Goal: Answer question/provide support: Answer question/provide support

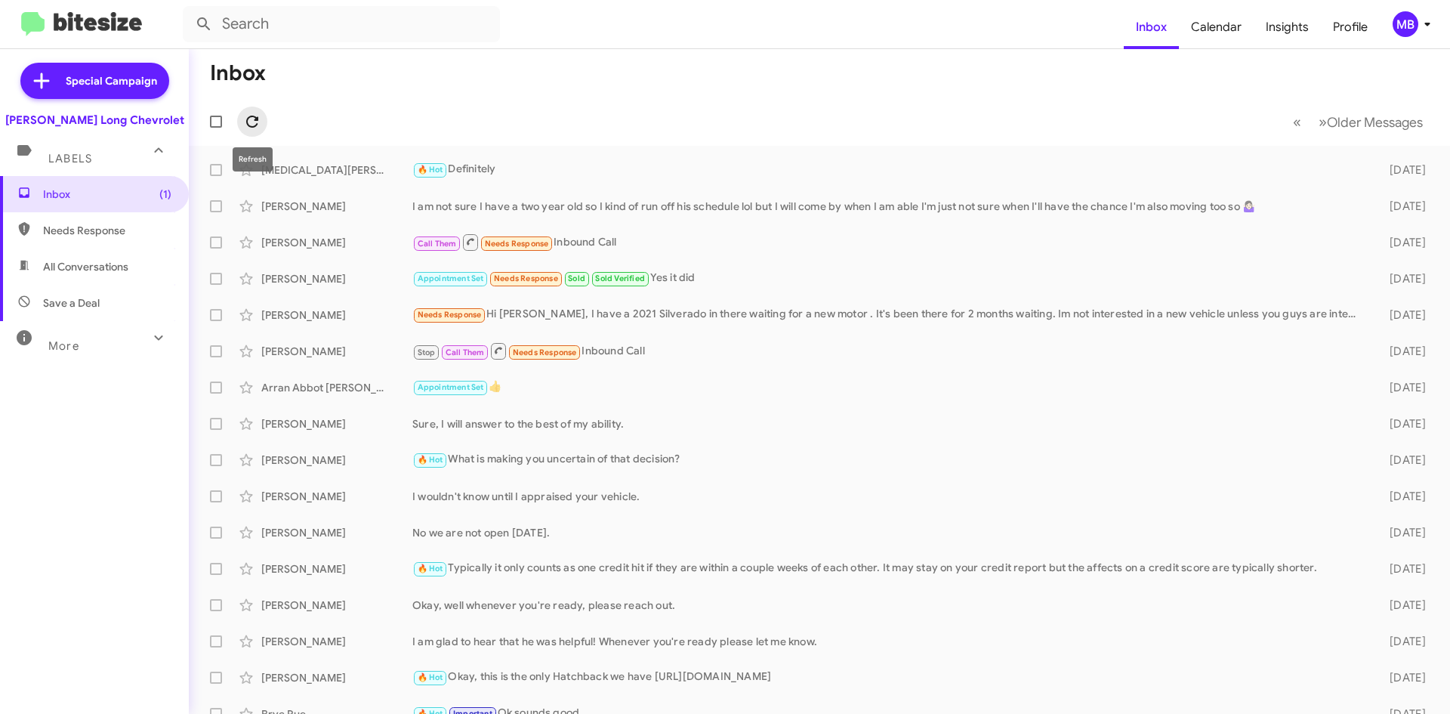
click at [252, 123] on icon at bounding box center [252, 122] width 18 height 18
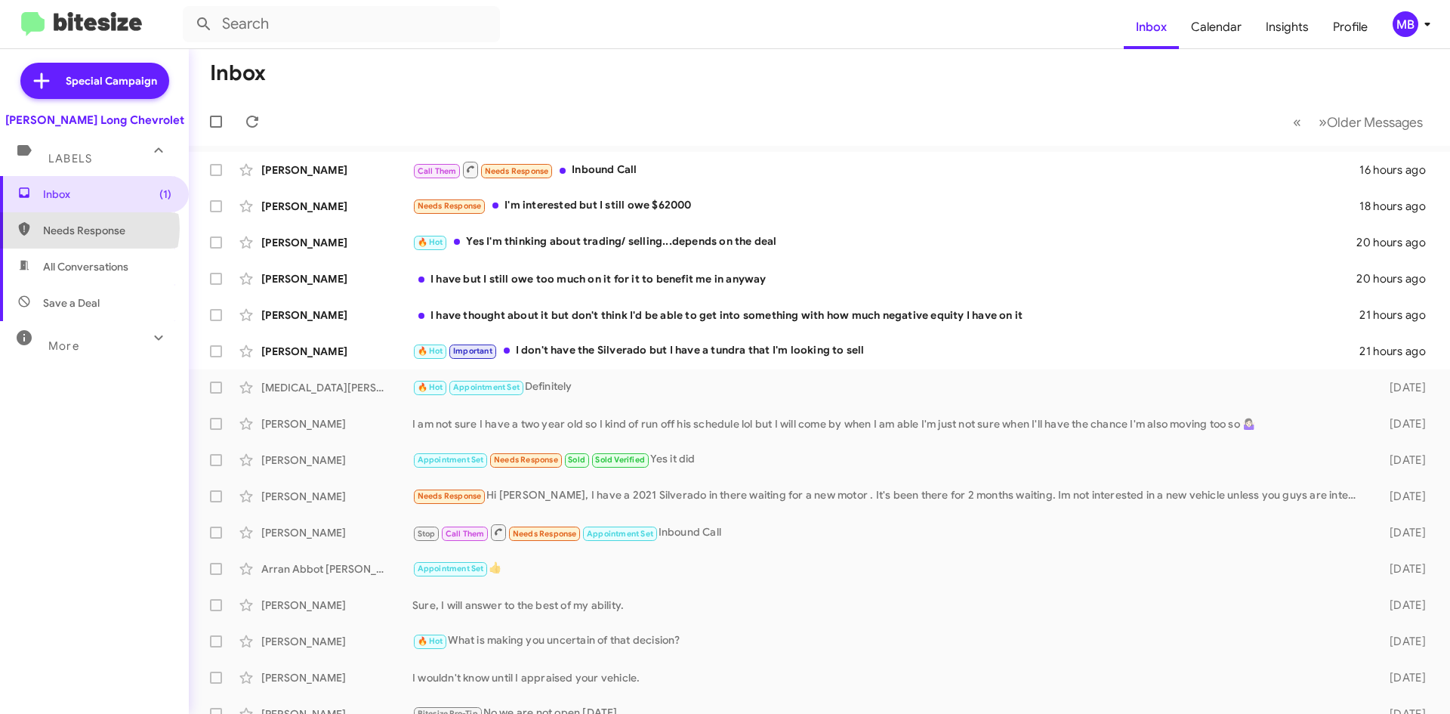
click at [88, 228] on span "Needs Response" at bounding box center [107, 230] width 128 height 15
type input "in:needs-response"
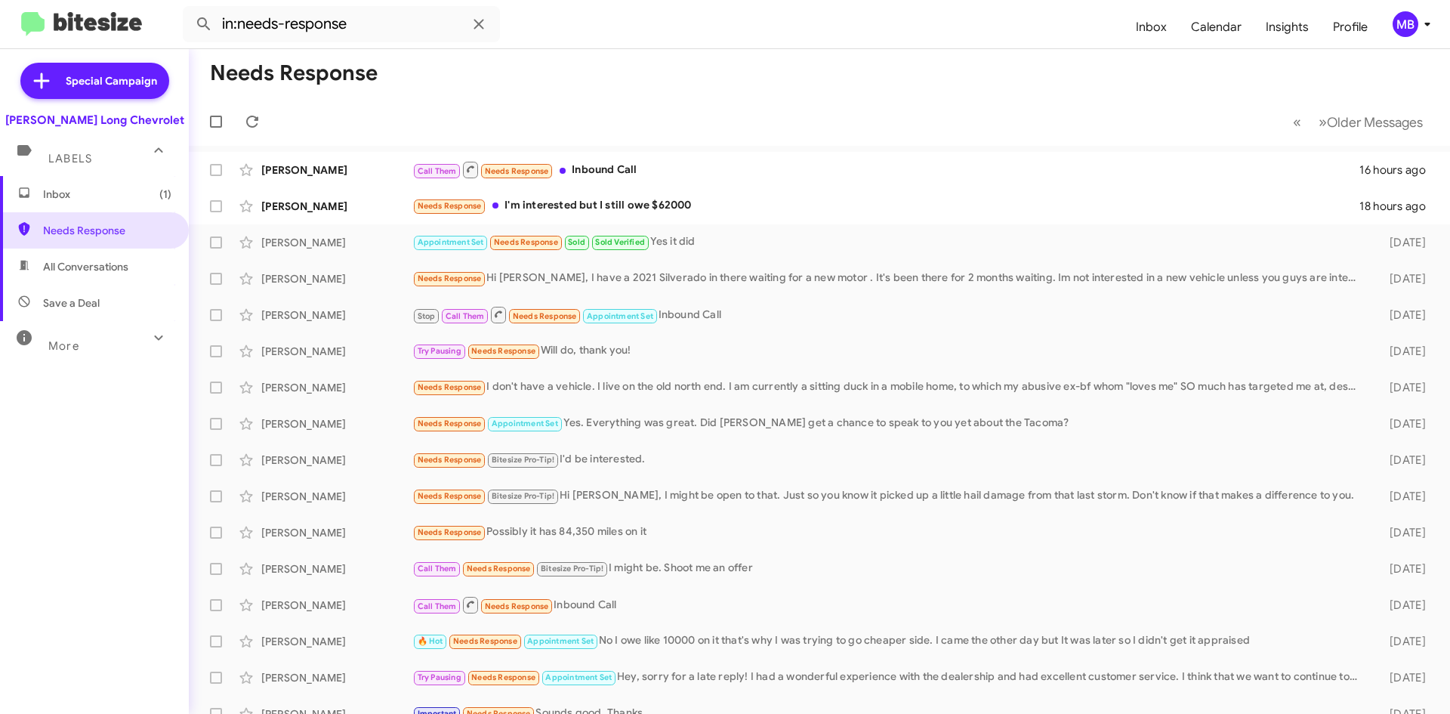
click at [110, 204] on span "Inbox (1)" at bounding box center [94, 194] width 189 height 36
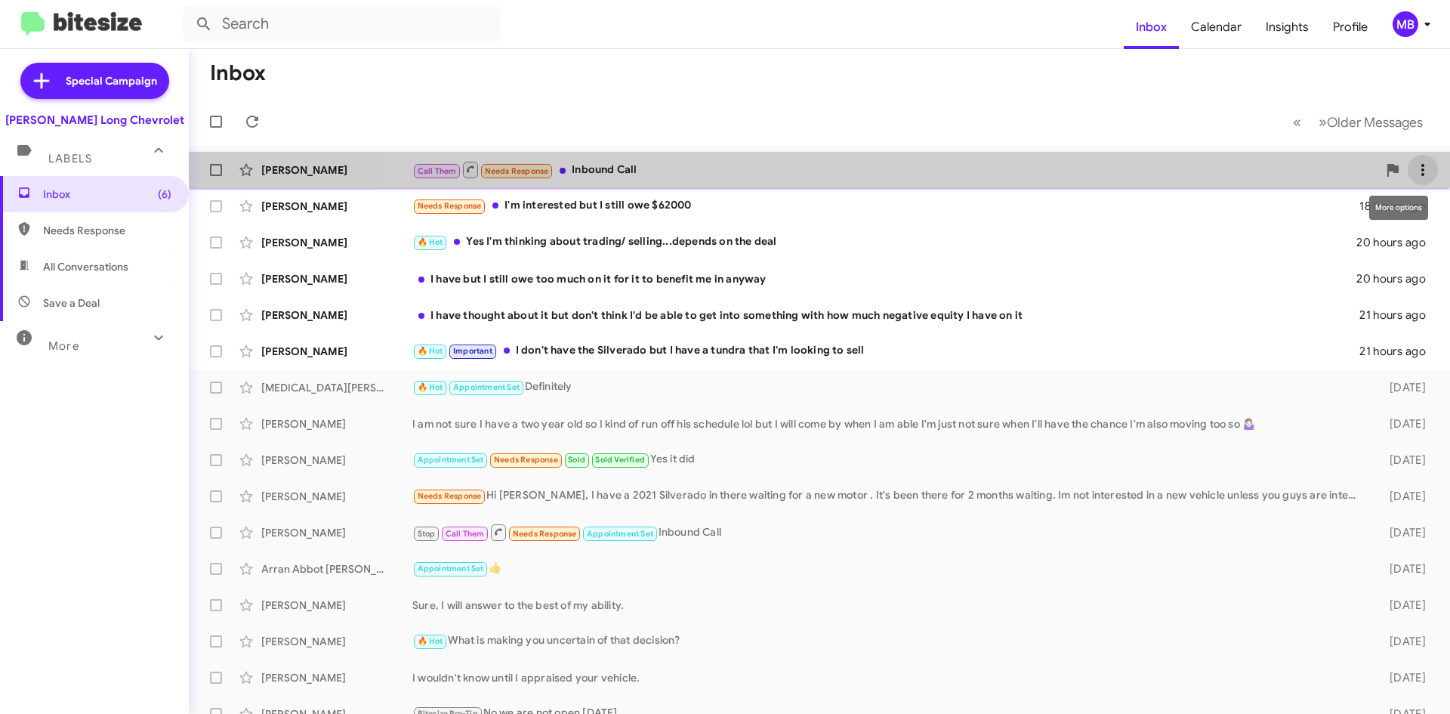
click at [1413, 169] on icon at bounding box center [1422, 170] width 18 height 18
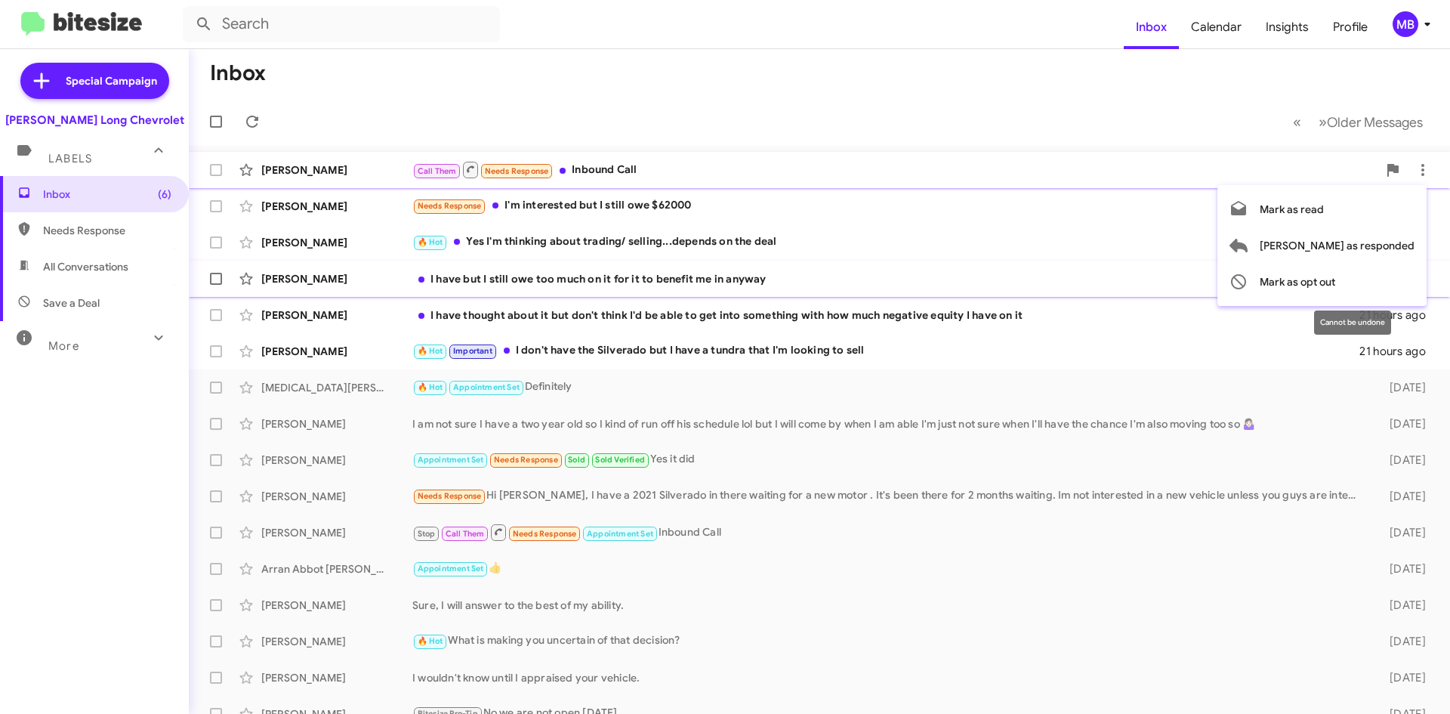
click at [1335, 275] on span "Mark as opt out" at bounding box center [1297, 282] width 76 height 36
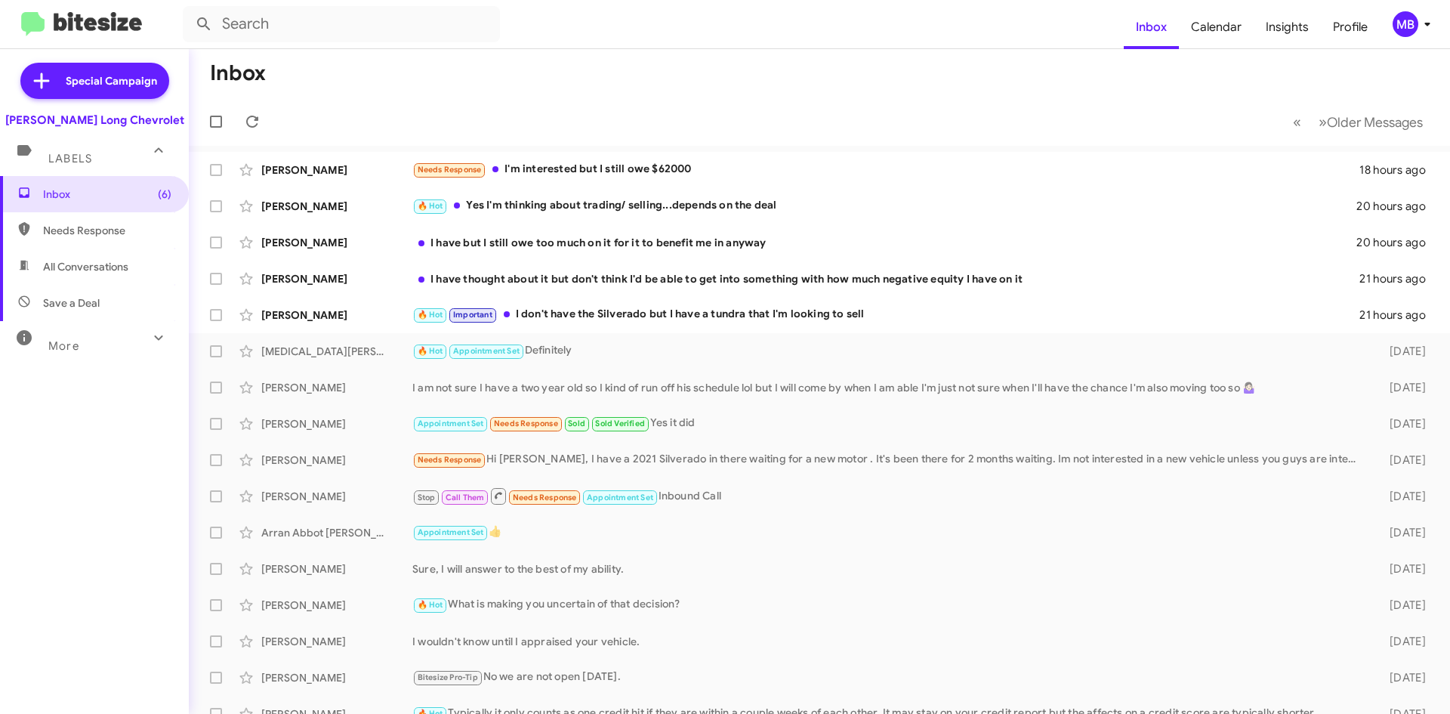
click at [174, 354] on mat-expansion-panel-header "More" at bounding box center [94, 339] width 189 height 36
click at [130, 346] on div "More" at bounding box center [79, 345] width 134 height 28
click at [130, 347] on div "More" at bounding box center [79, 339] width 134 height 28
click at [162, 345] on mat-expansion-panel-header "More" at bounding box center [94, 345] width 189 height 48
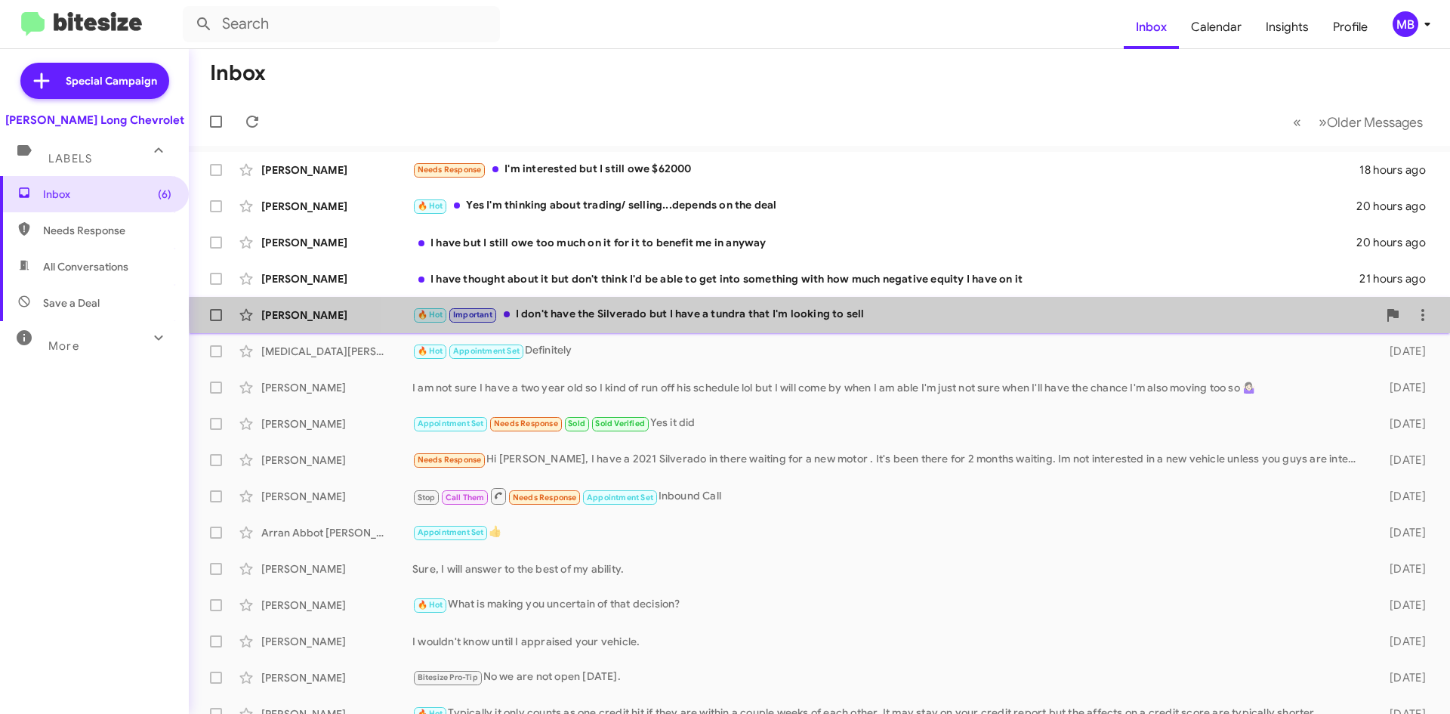
click at [865, 312] on div "🔥 Hot Important I don't have the Silverado but I have a tundra that I'm looking…" at bounding box center [894, 314] width 965 height 17
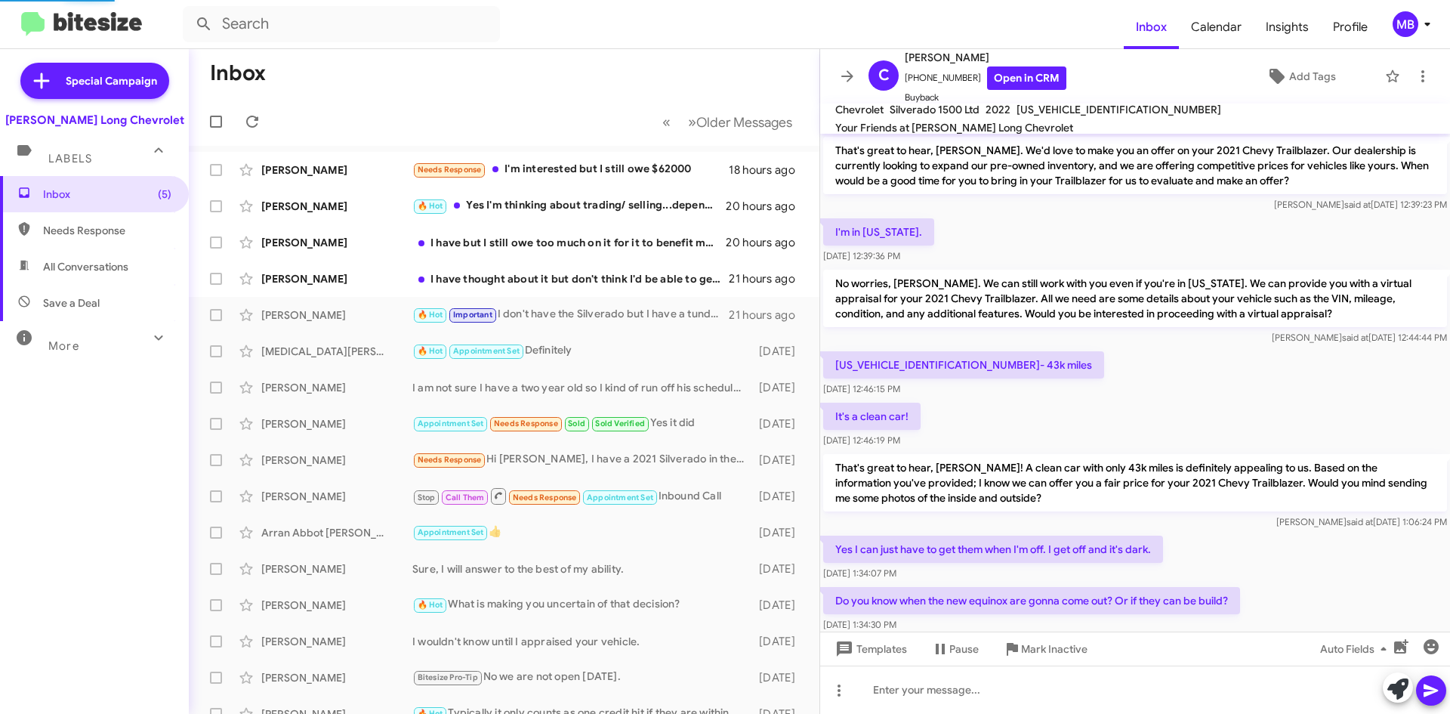
scroll to position [1112, 0]
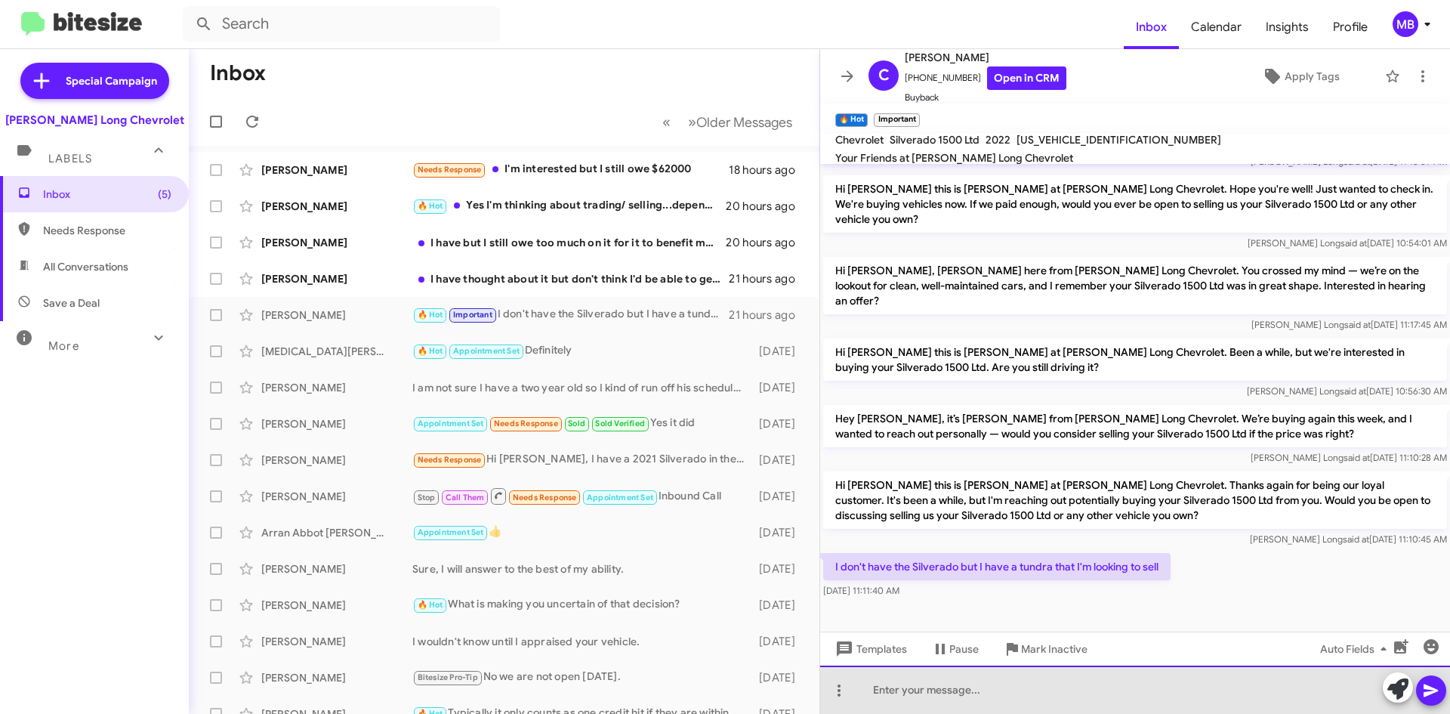
click at [1047, 680] on div at bounding box center [1135, 689] width 630 height 48
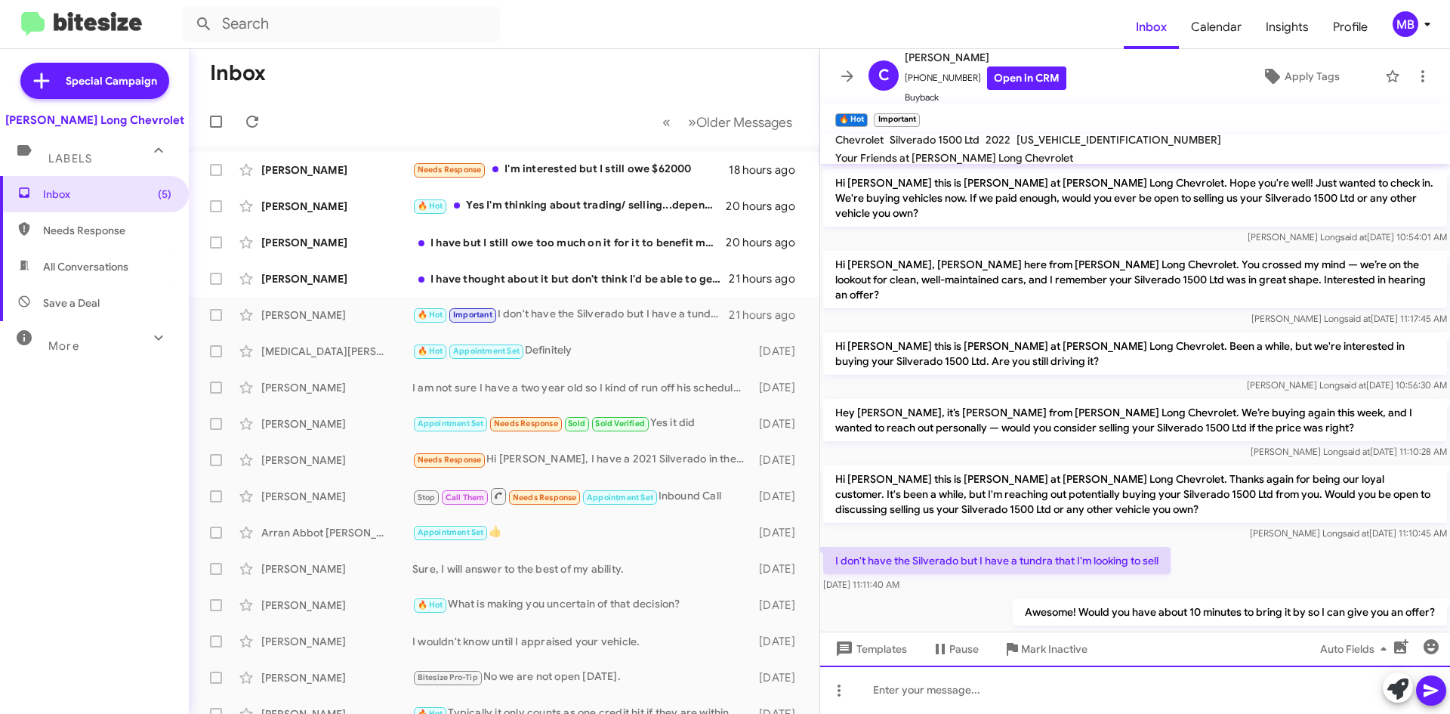
scroll to position [1368, 0]
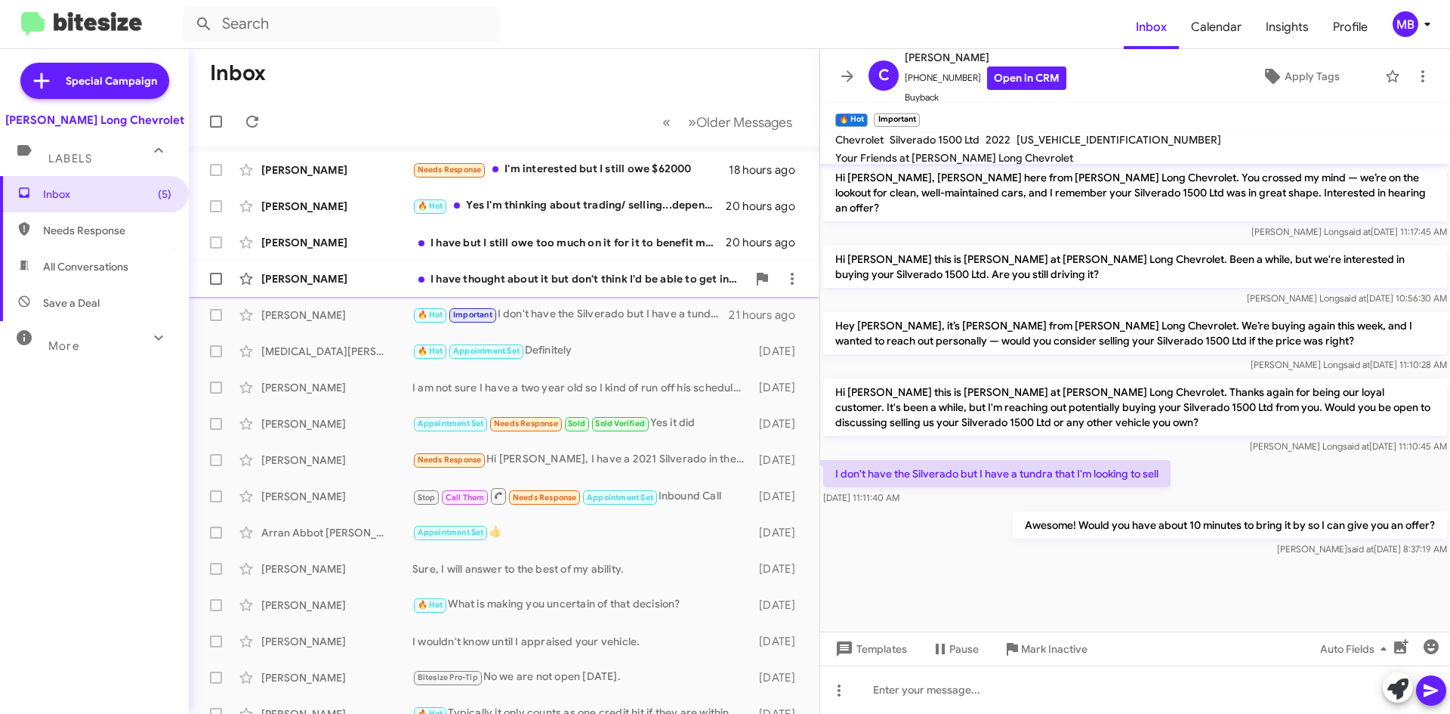
click at [626, 282] on div "I have thought about it but don't think I'd be able to get into something with …" at bounding box center [579, 278] width 334 height 15
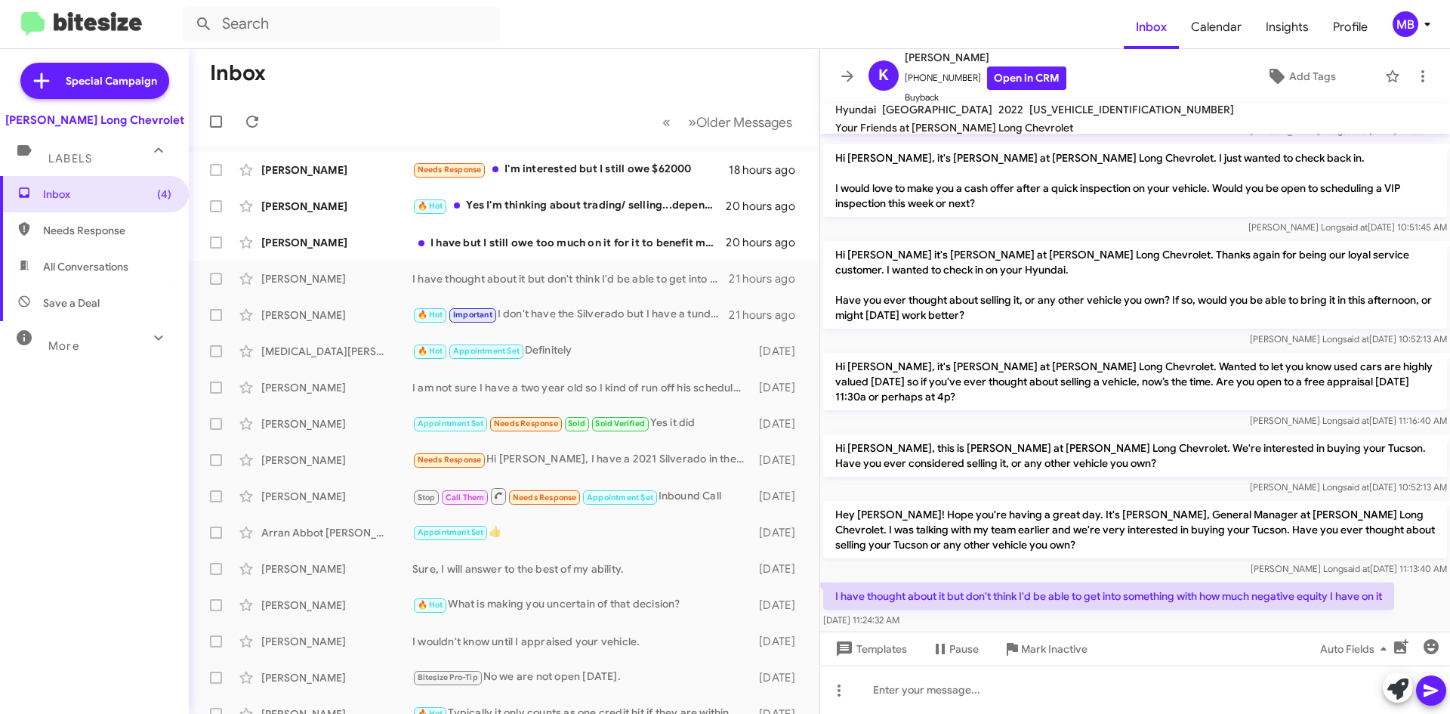
scroll to position [240, 0]
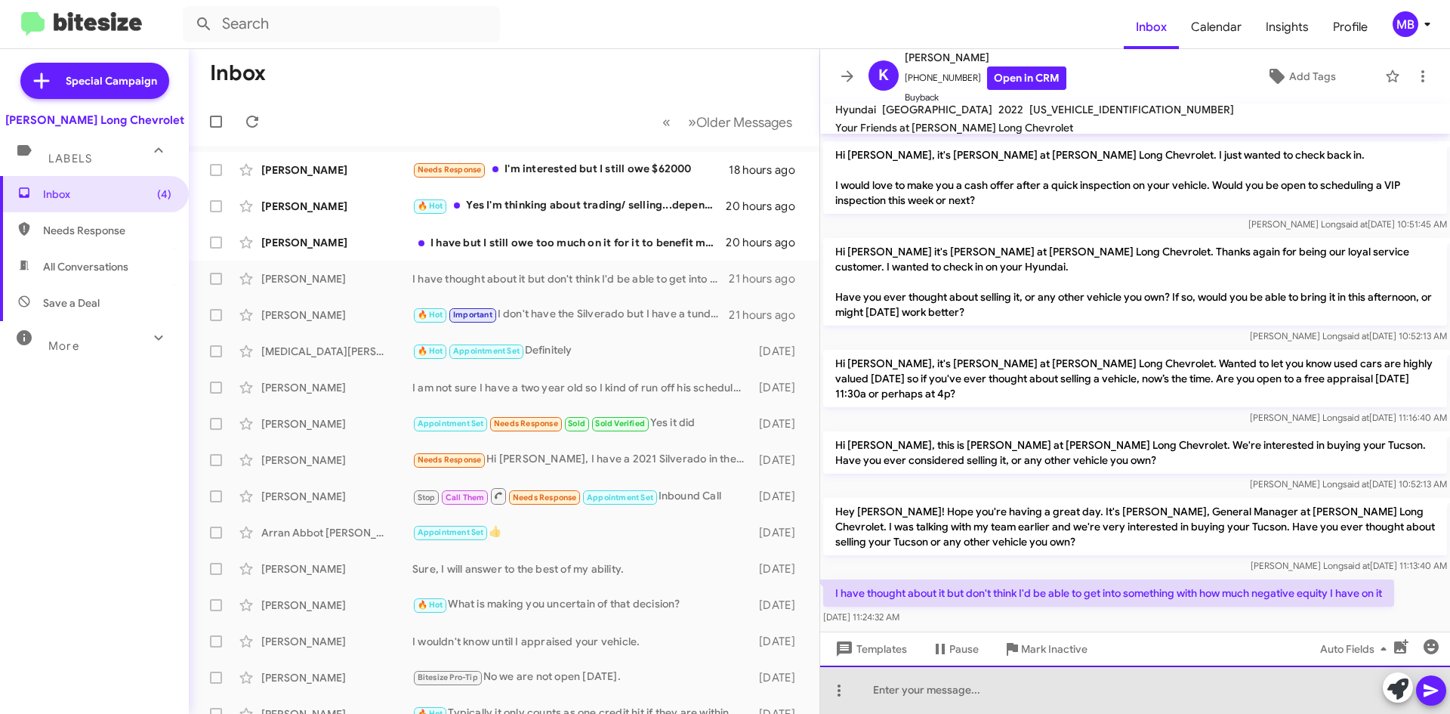
drag, startPoint x: 1196, startPoint y: 691, endPoint x: 1187, endPoint y: 689, distance: 9.2
click at [1194, 691] on div at bounding box center [1135, 689] width 630 height 48
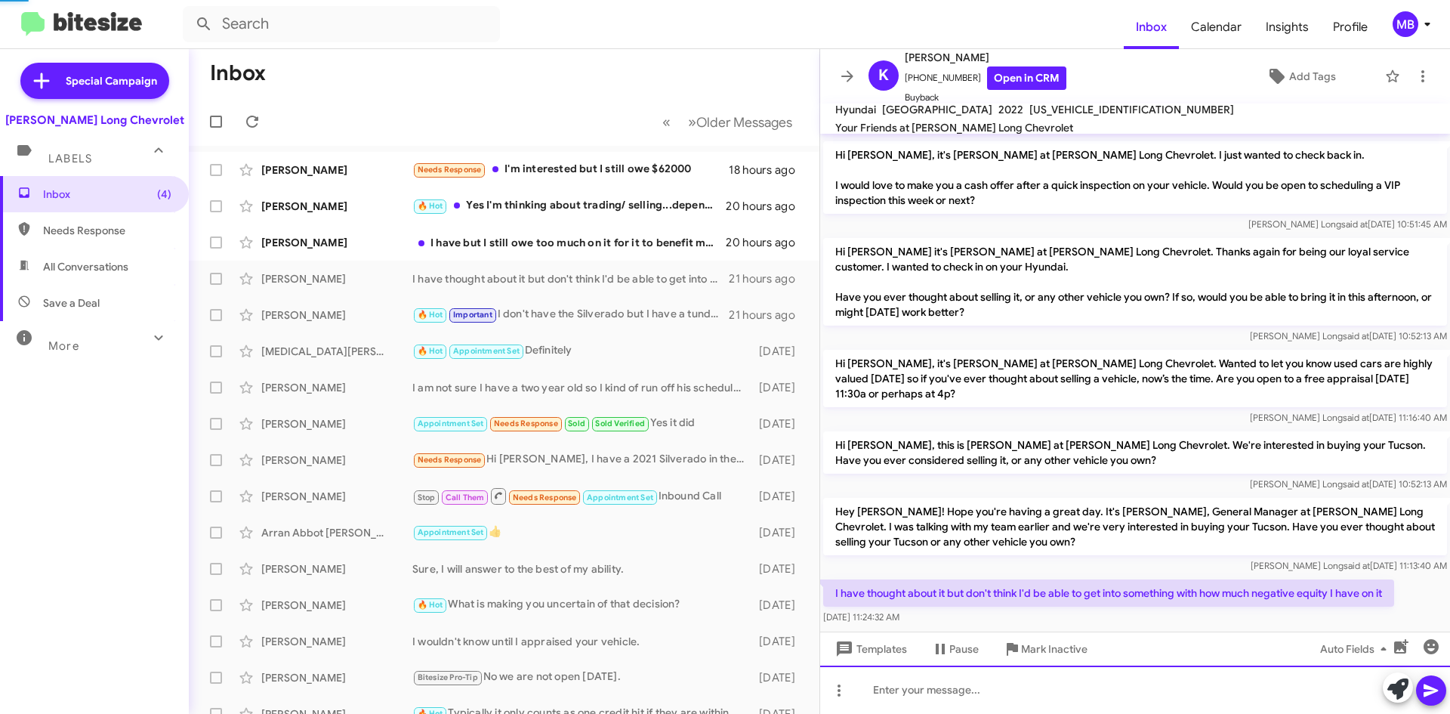
scroll to position [0, 0]
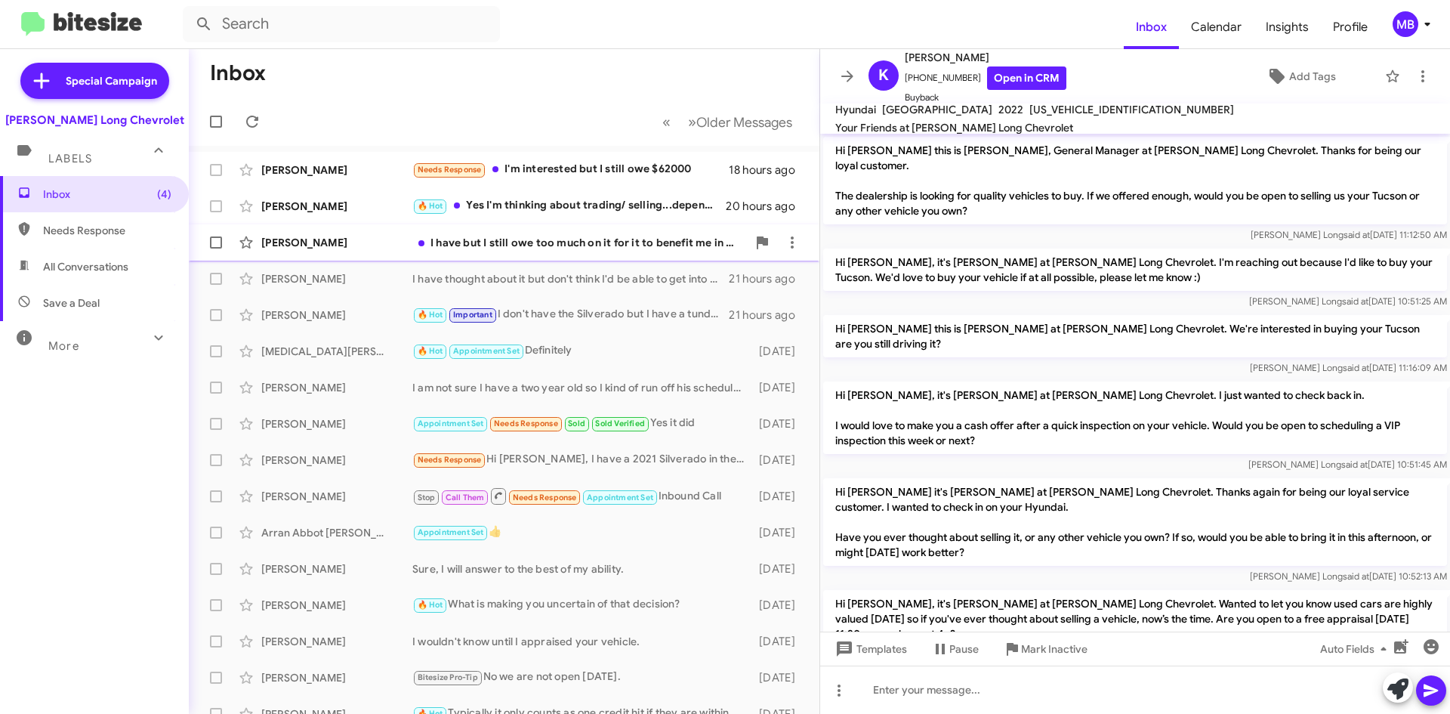
click at [526, 242] on div "I have but I still owe too much on it for it to benefit me in anyway" at bounding box center [579, 242] width 334 height 15
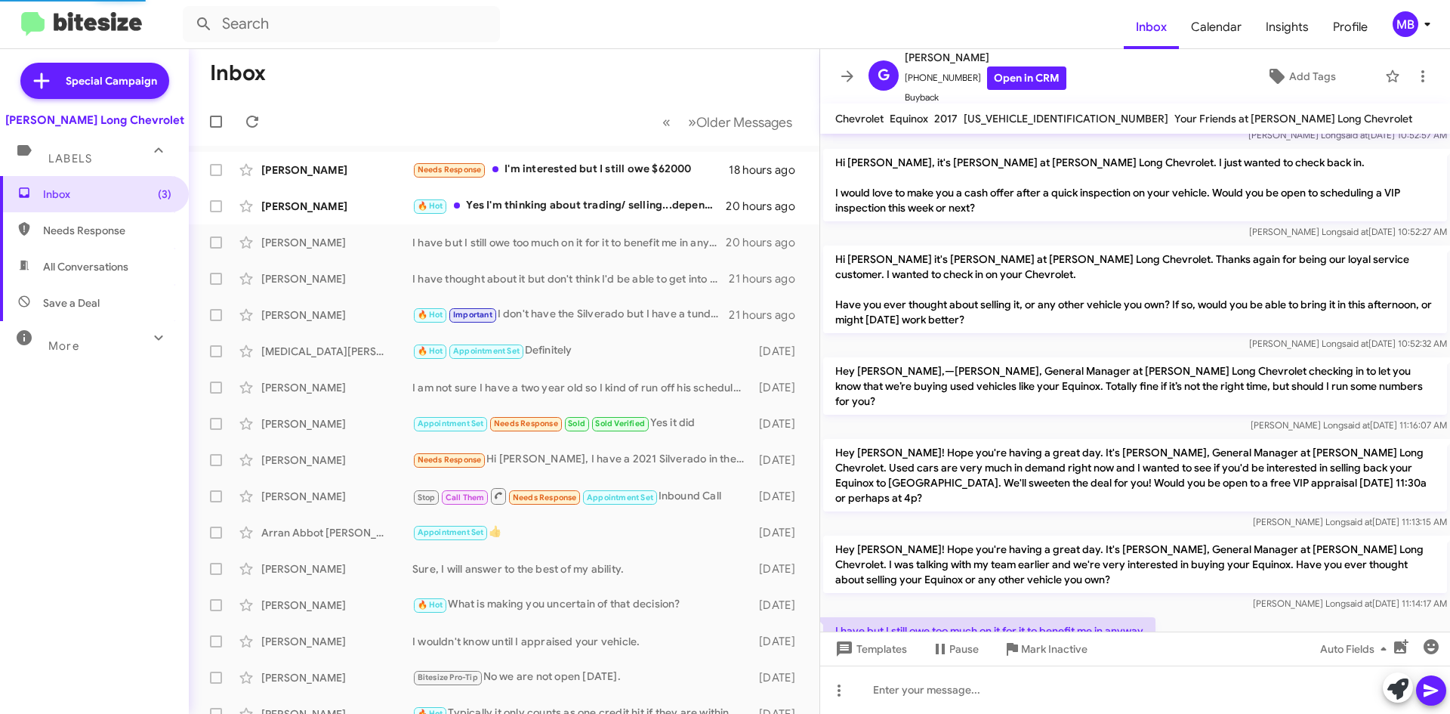
scroll to position [270, 0]
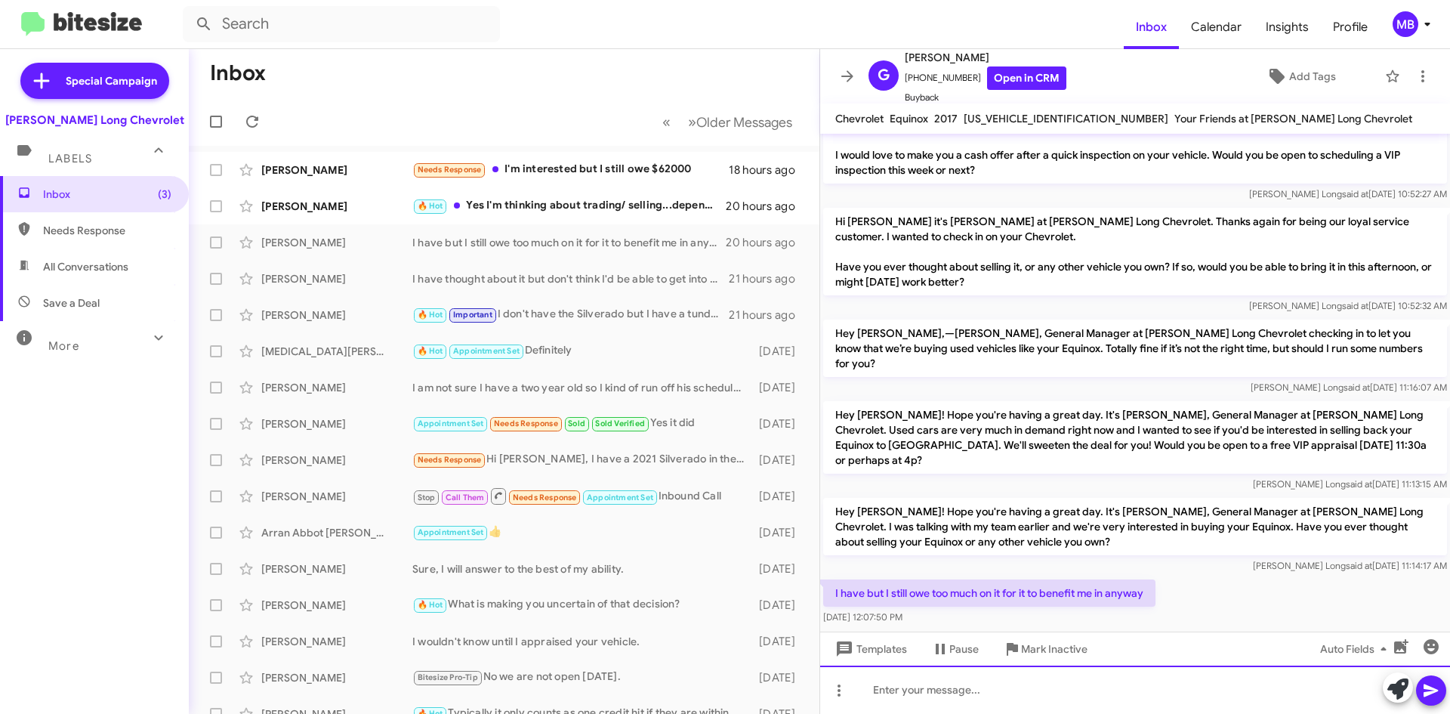
click at [1060, 689] on div at bounding box center [1135, 689] width 630 height 48
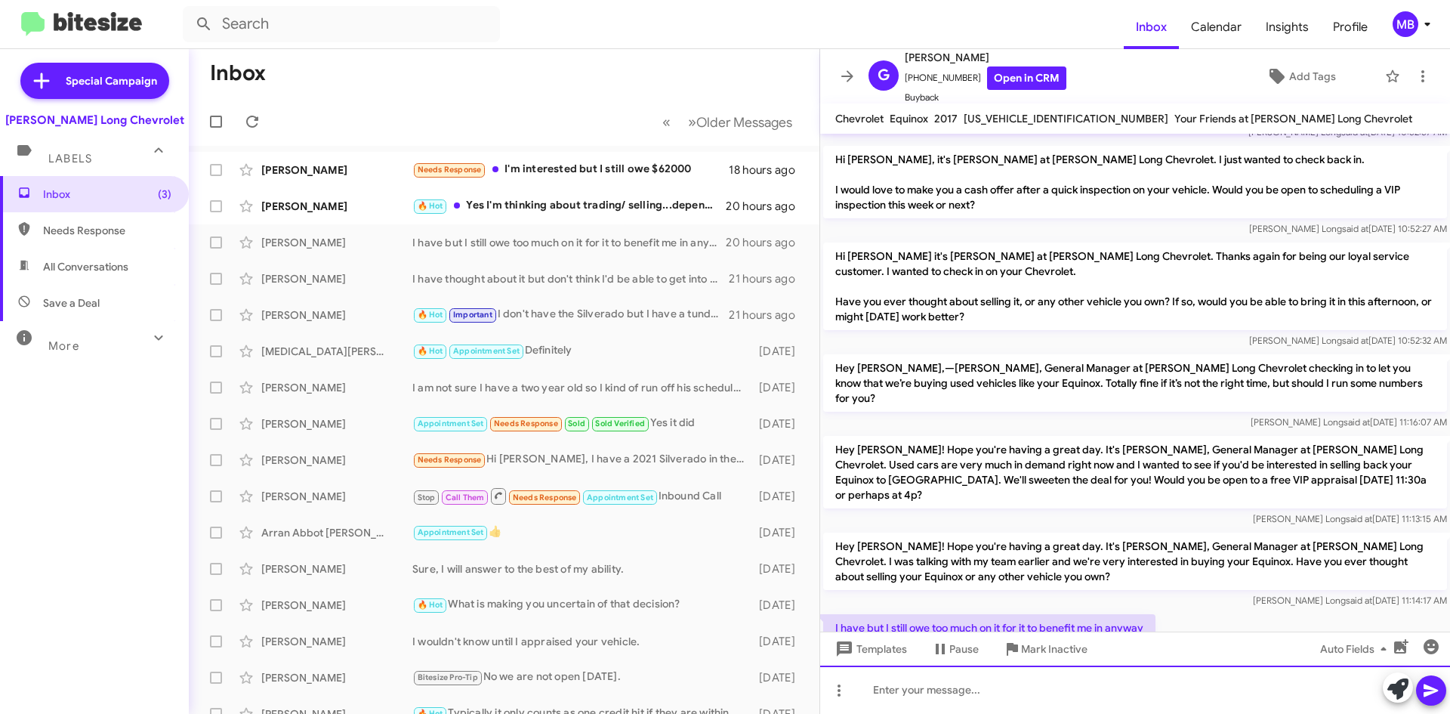
scroll to position [325, 0]
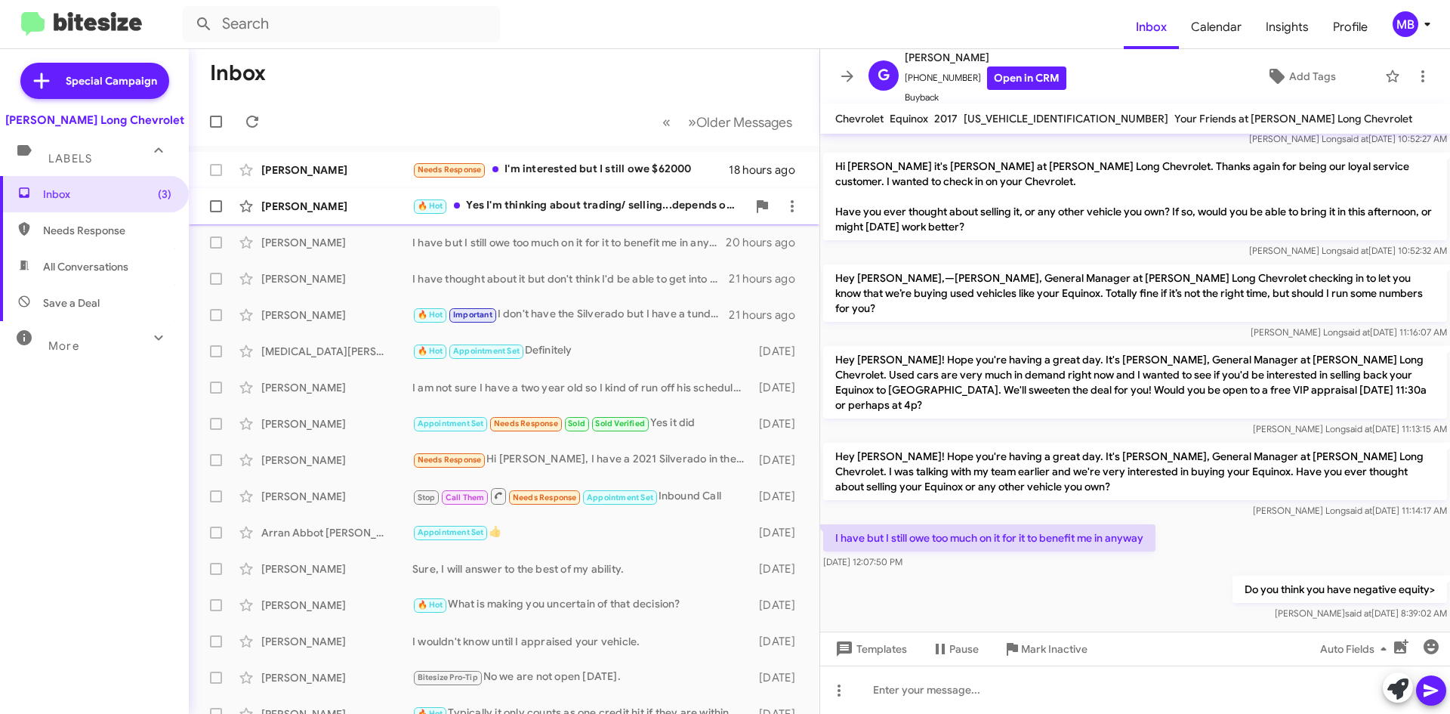
click at [587, 209] on div "🔥 Hot Yes I'm thinking about trading/ selling...depends on the deal" at bounding box center [579, 205] width 334 height 17
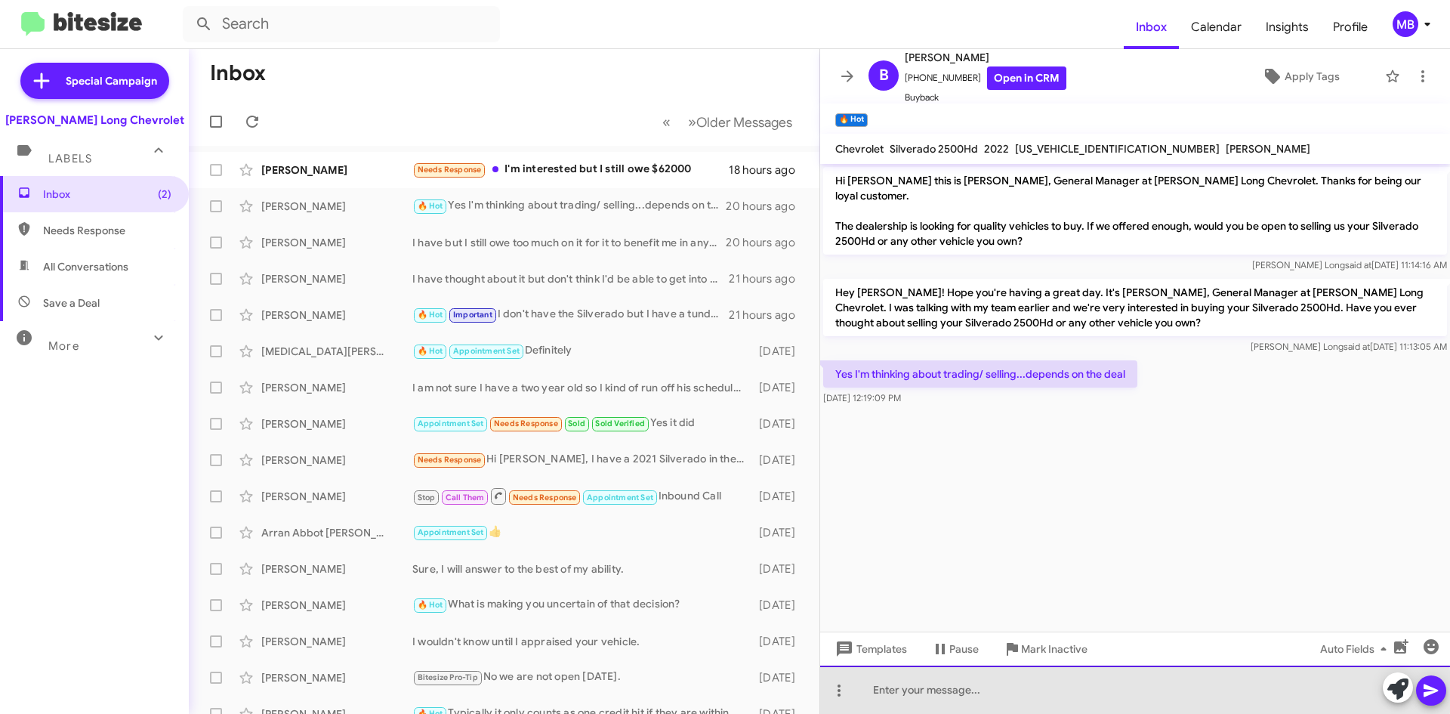
click at [1124, 691] on div at bounding box center [1135, 689] width 630 height 48
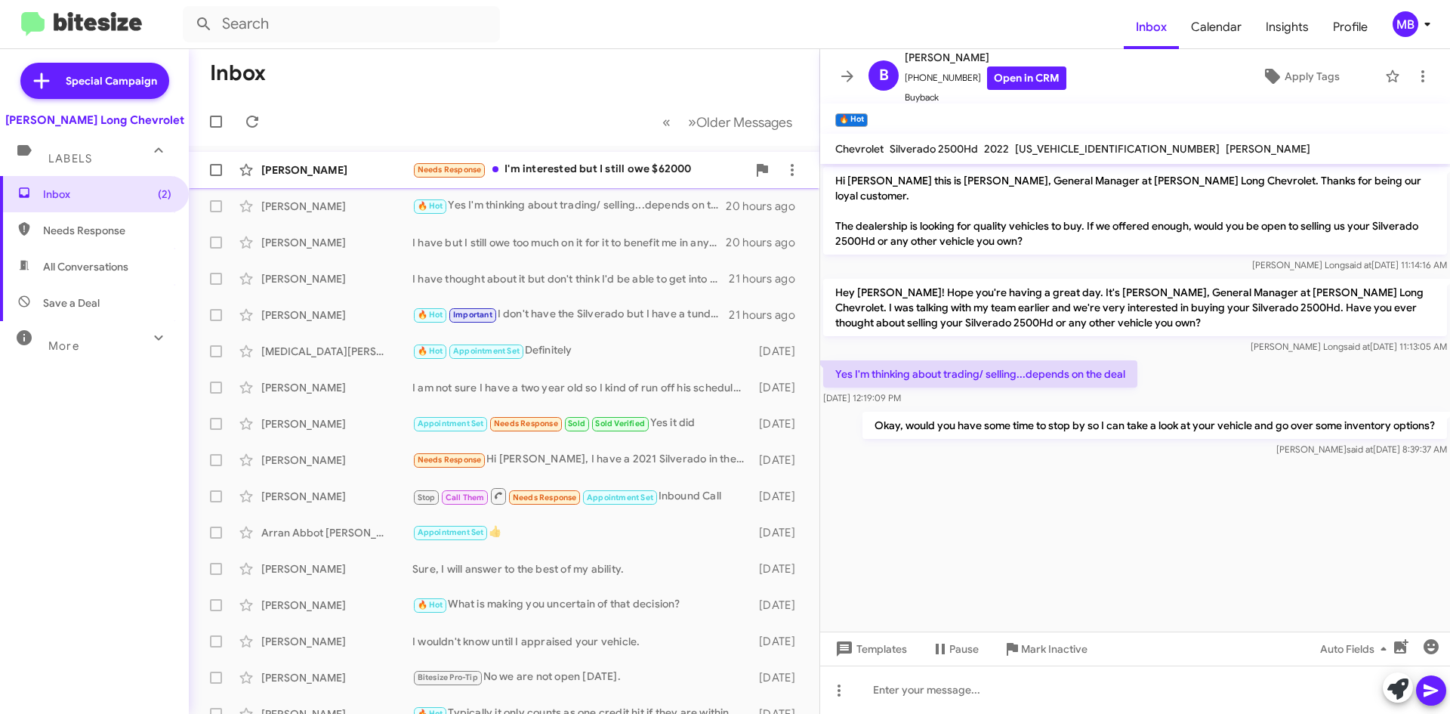
click at [535, 170] on div "Needs Response I'm interested but I still owe $62000" at bounding box center [579, 169] width 334 height 17
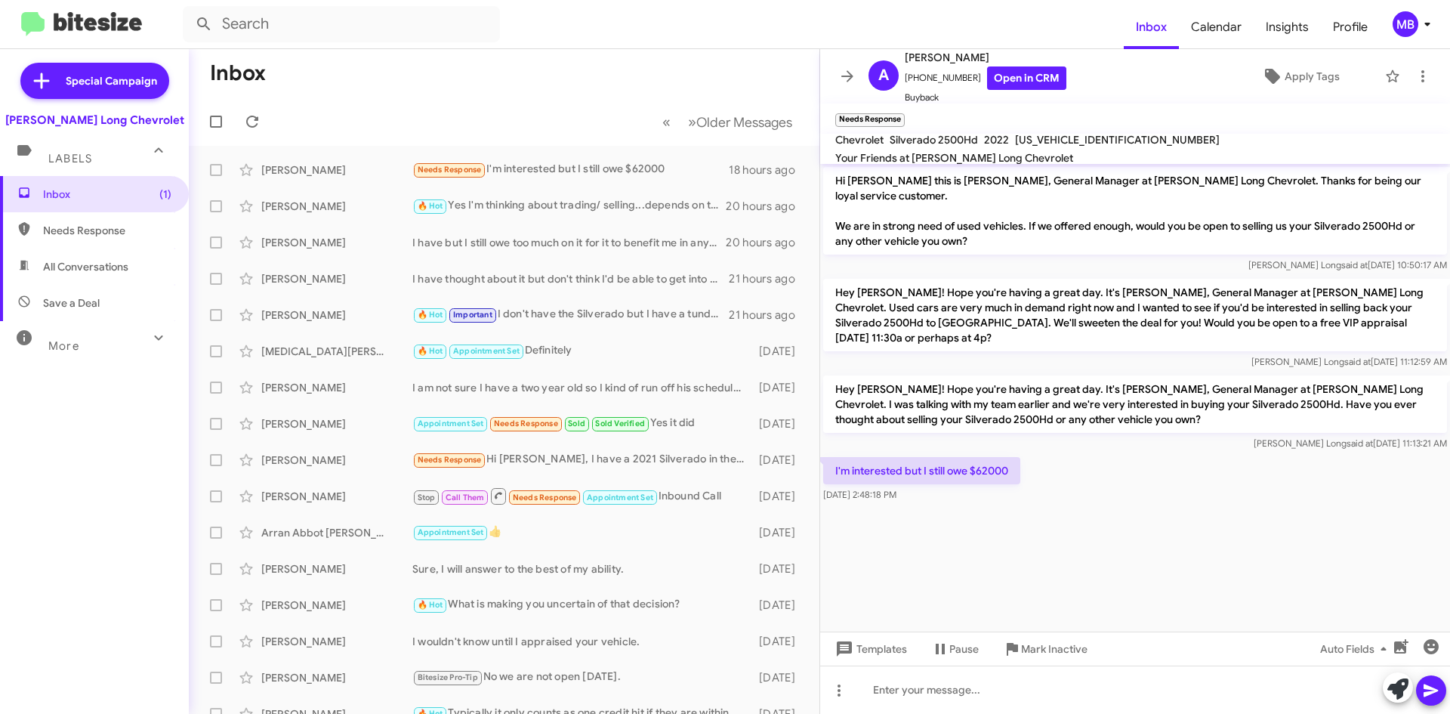
click at [1011, 663] on div "Templates Pause Mark Inactive Auto Fields" at bounding box center [1135, 648] width 630 height 34
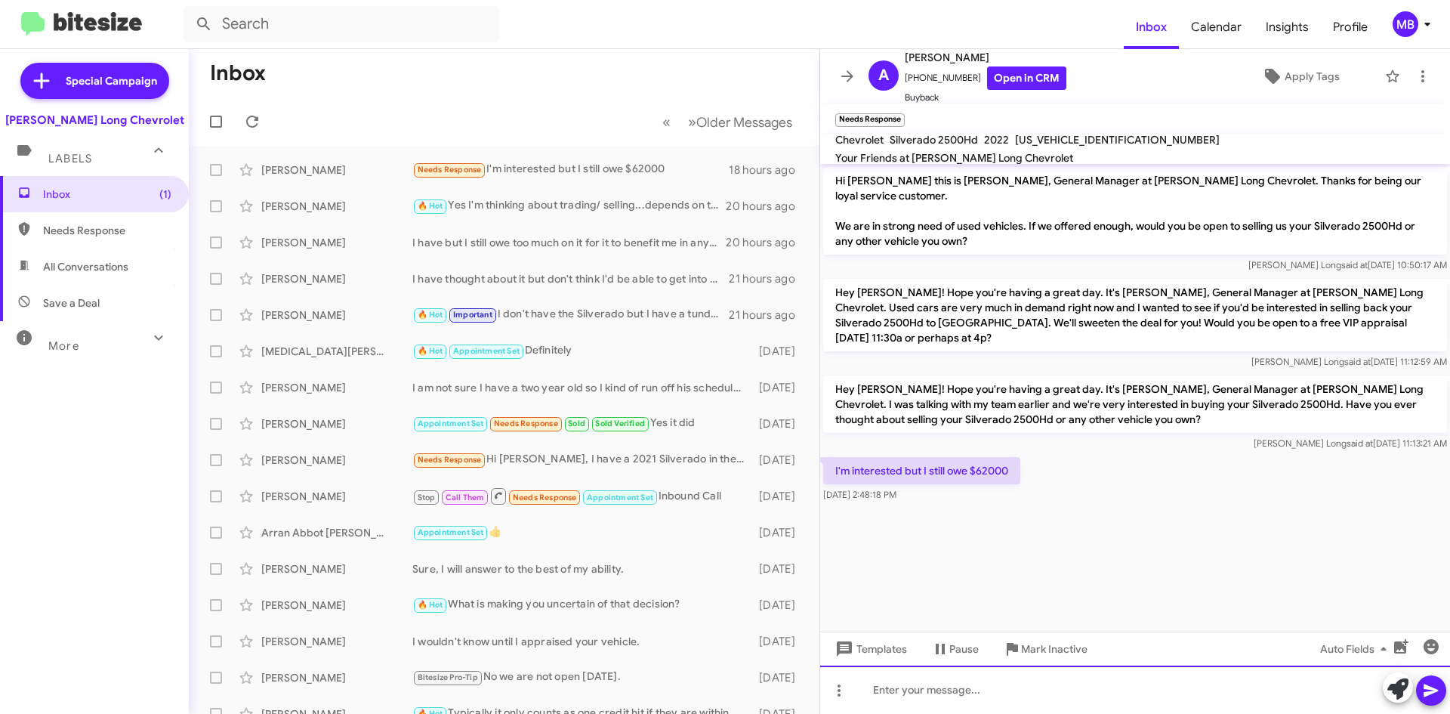
click at [1012, 684] on div at bounding box center [1135, 689] width 630 height 48
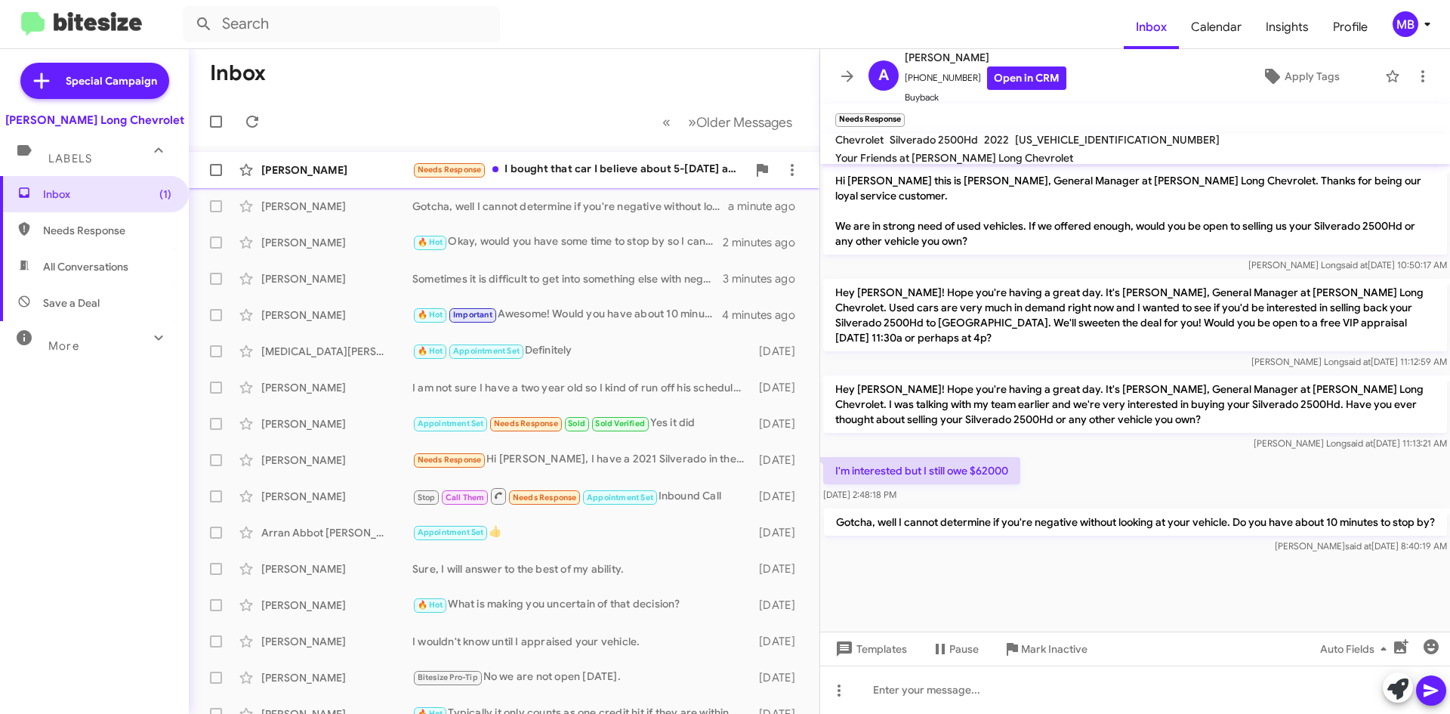
click at [597, 173] on div "Needs Response I bought that car I believe about 5-[DATE] and still owe about 2…" at bounding box center [579, 169] width 334 height 17
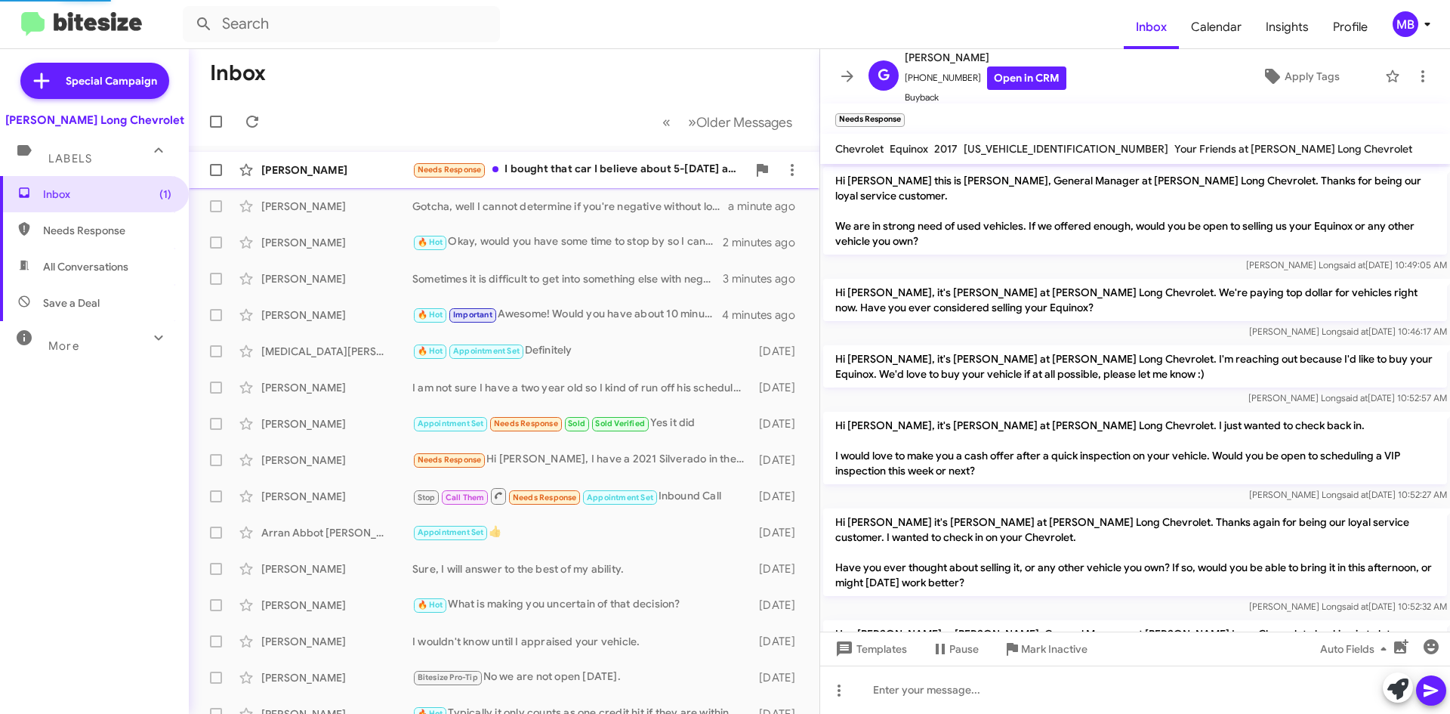
scroll to position [426, 0]
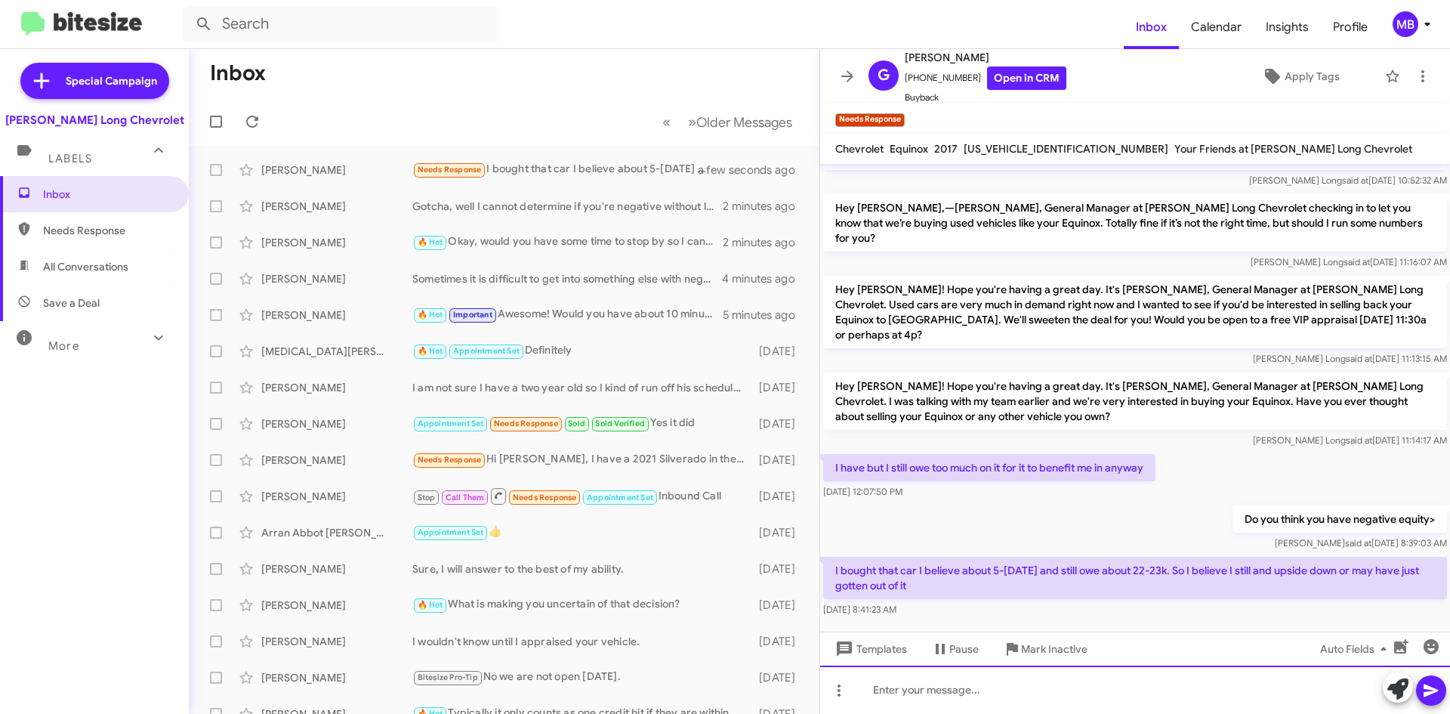
click at [955, 686] on div at bounding box center [1135, 689] width 630 height 48
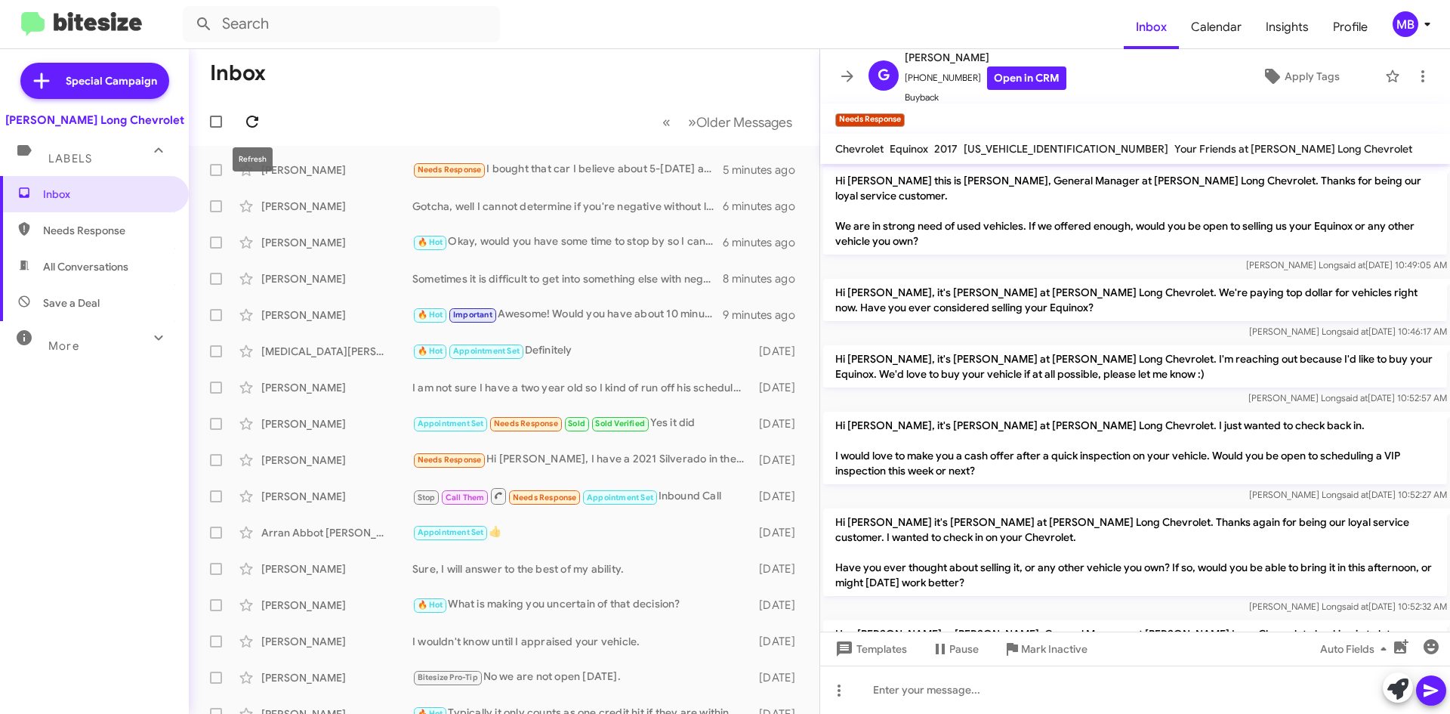
click at [239, 124] on span at bounding box center [252, 122] width 30 height 18
